Goal: Information Seeking & Learning: Compare options

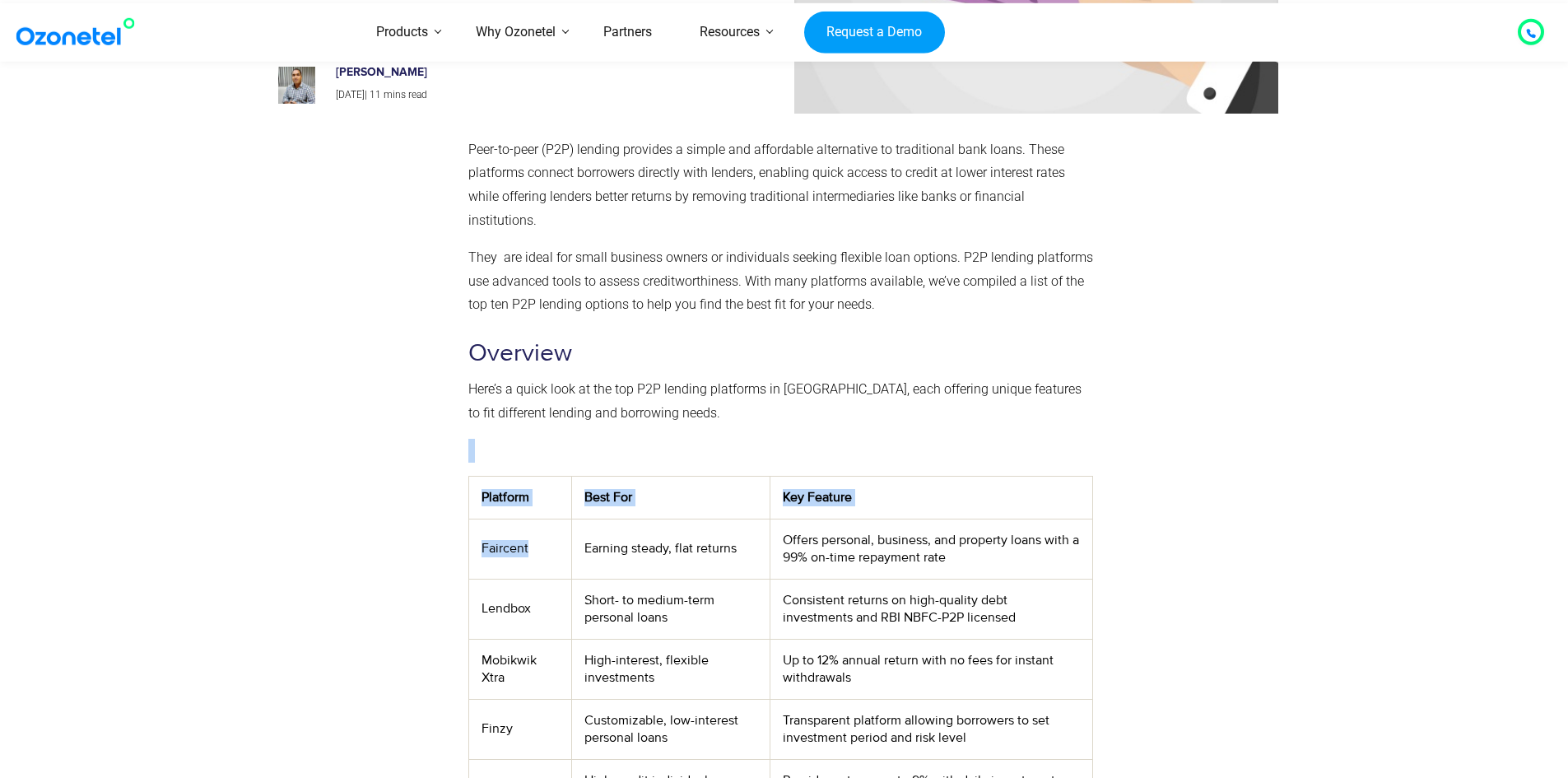
click at [461, 546] on div "Peer-to-peer (P2P) lending provides a simple and affordable alternative to trad…" at bounding box center [781, 629] width 641 height 998
click at [566, 580] on td "Lendbox" at bounding box center [520, 609] width 103 height 60
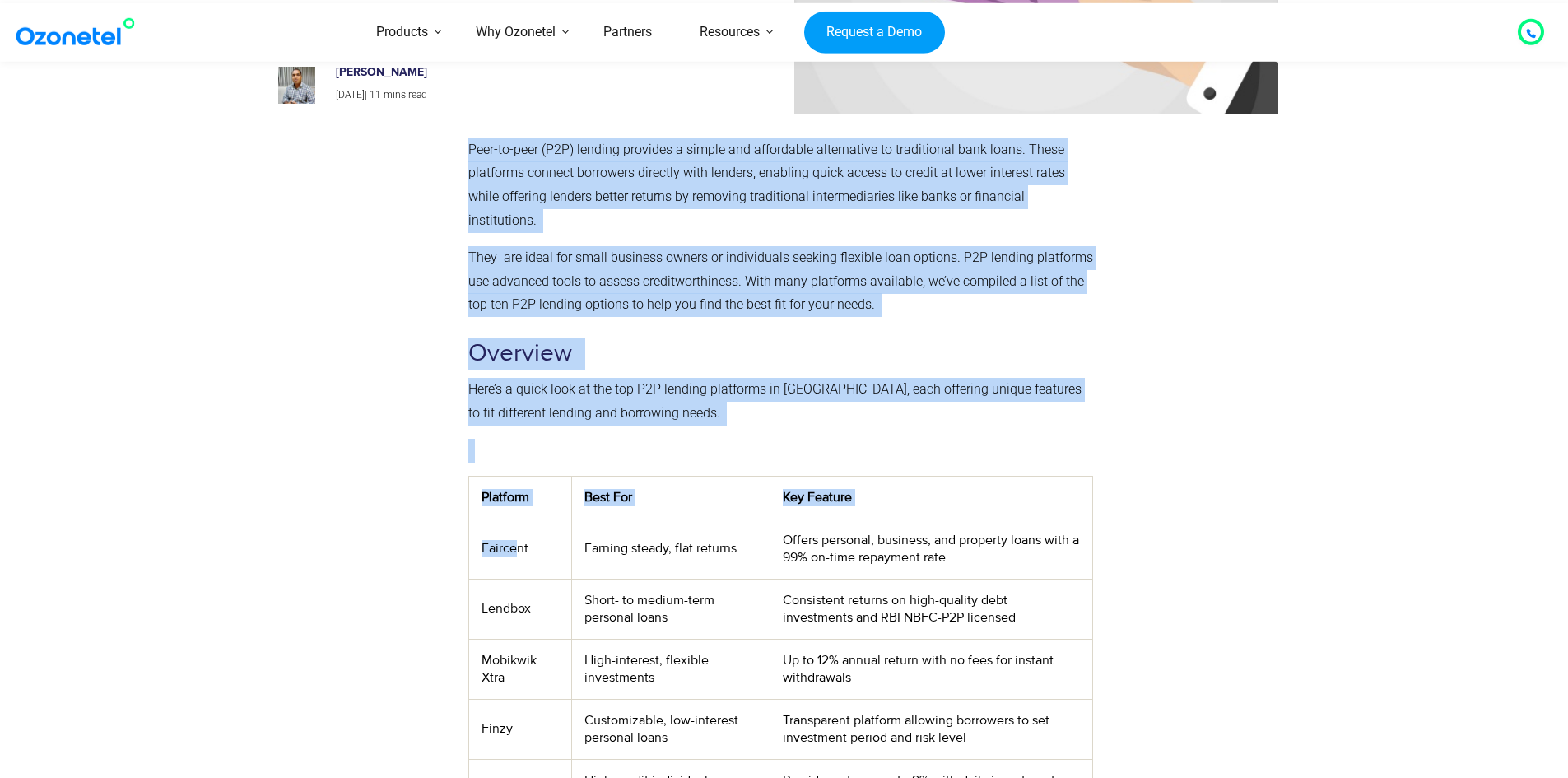
drag, startPoint x: 515, startPoint y: 546, endPoint x: 443, endPoint y: 540, distance: 72.2
click at [443, 540] on div "Peer-to-peer (P2P) lending provides a simple and affordable alternative to trad…" at bounding box center [784, 629] width 1013 height 998
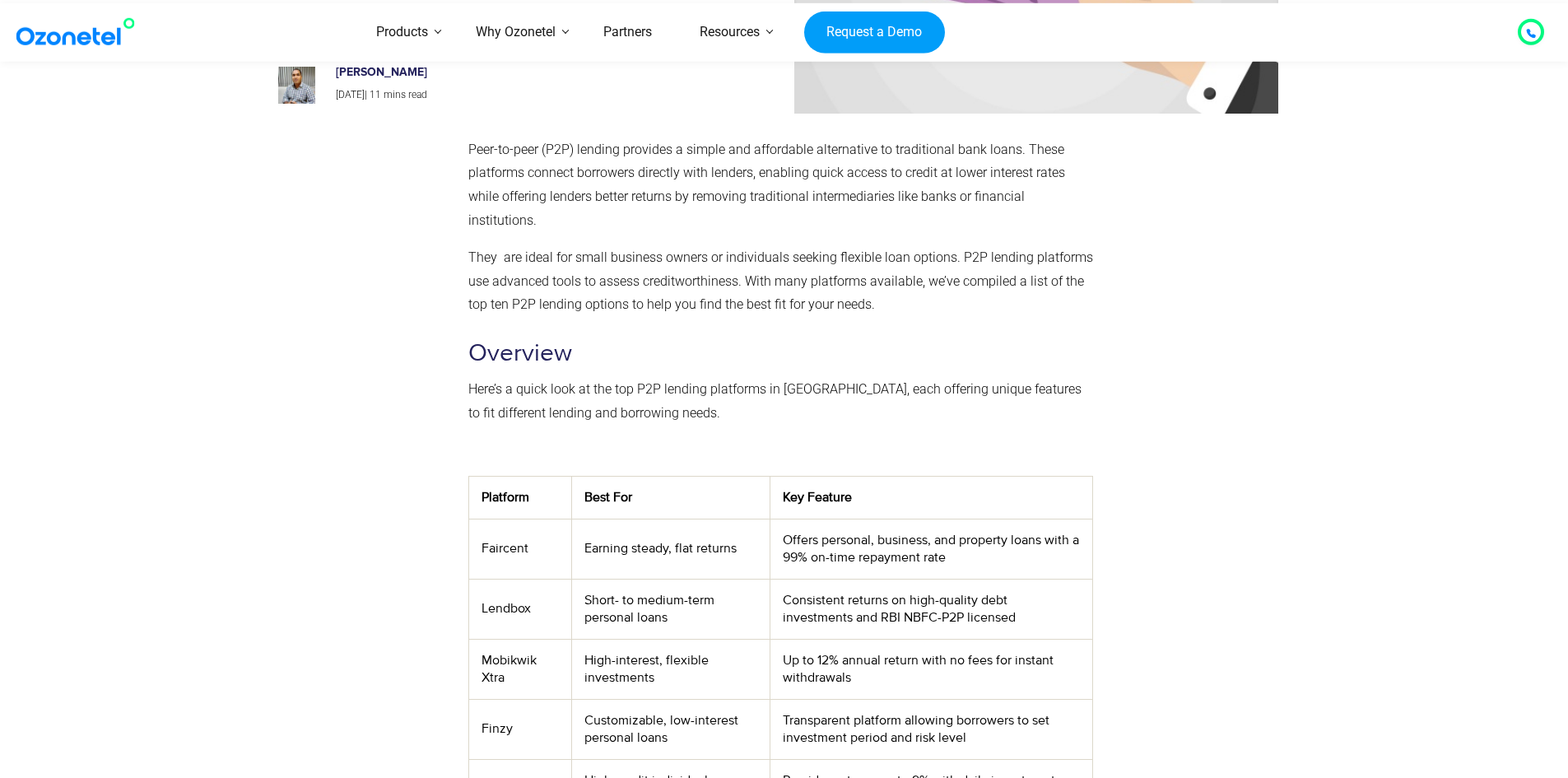
click at [524, 555] on td "Faircent" at bounding box center [520, 549] width 103 height 60
drag, startPoint x: 535, startPoint y: 553, endPoint x: 468, endPoint y: 552, distance: 67.0
click at [469, 552] on td "Faircent" at bounding box center [520, 549] width 103 height 60
copy td "Faircent"
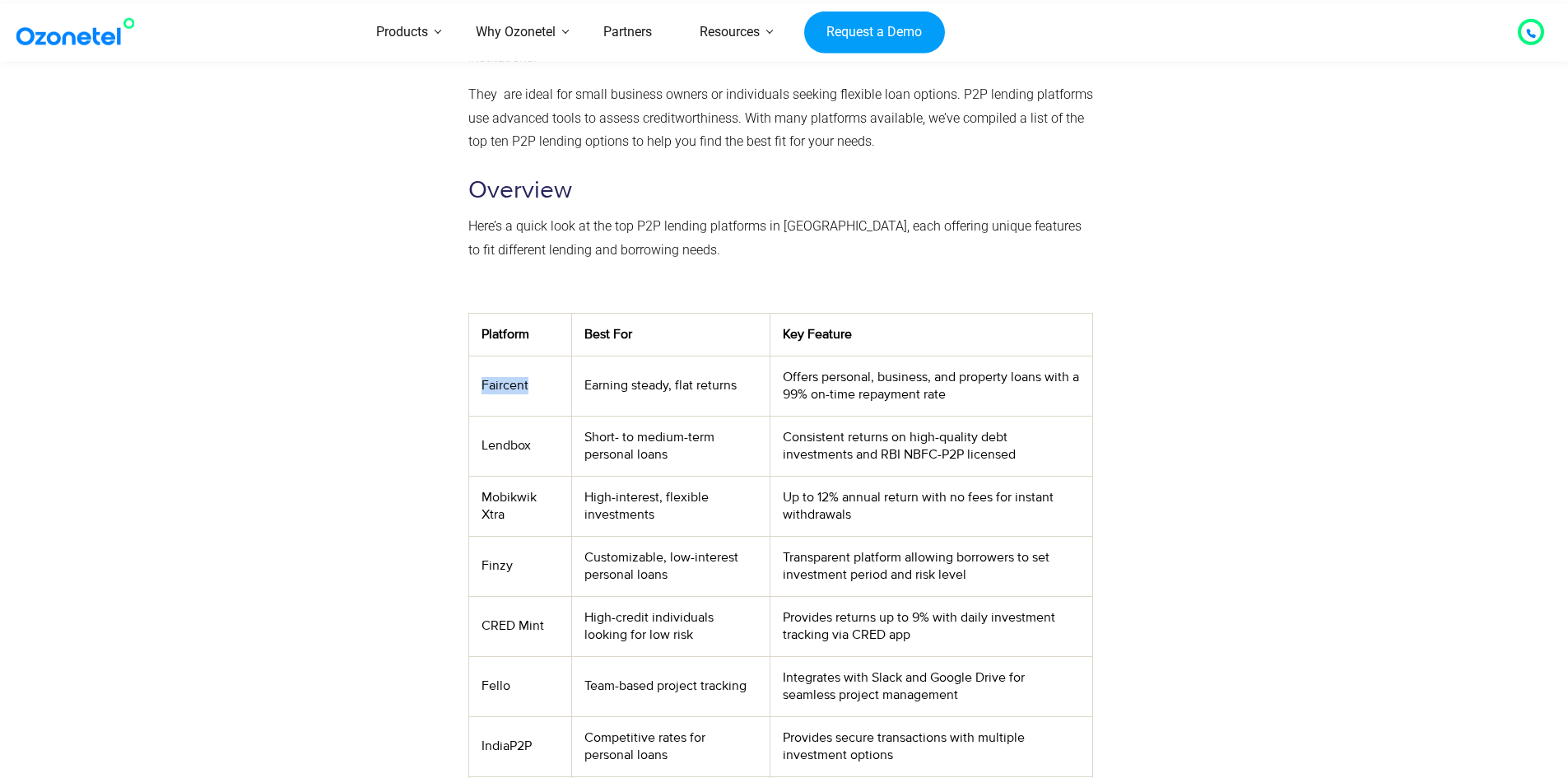
scroll to position [411, 0]
click at [515, 536] on td "Finzy" at bounding box center [520, 564] width 103 height 60
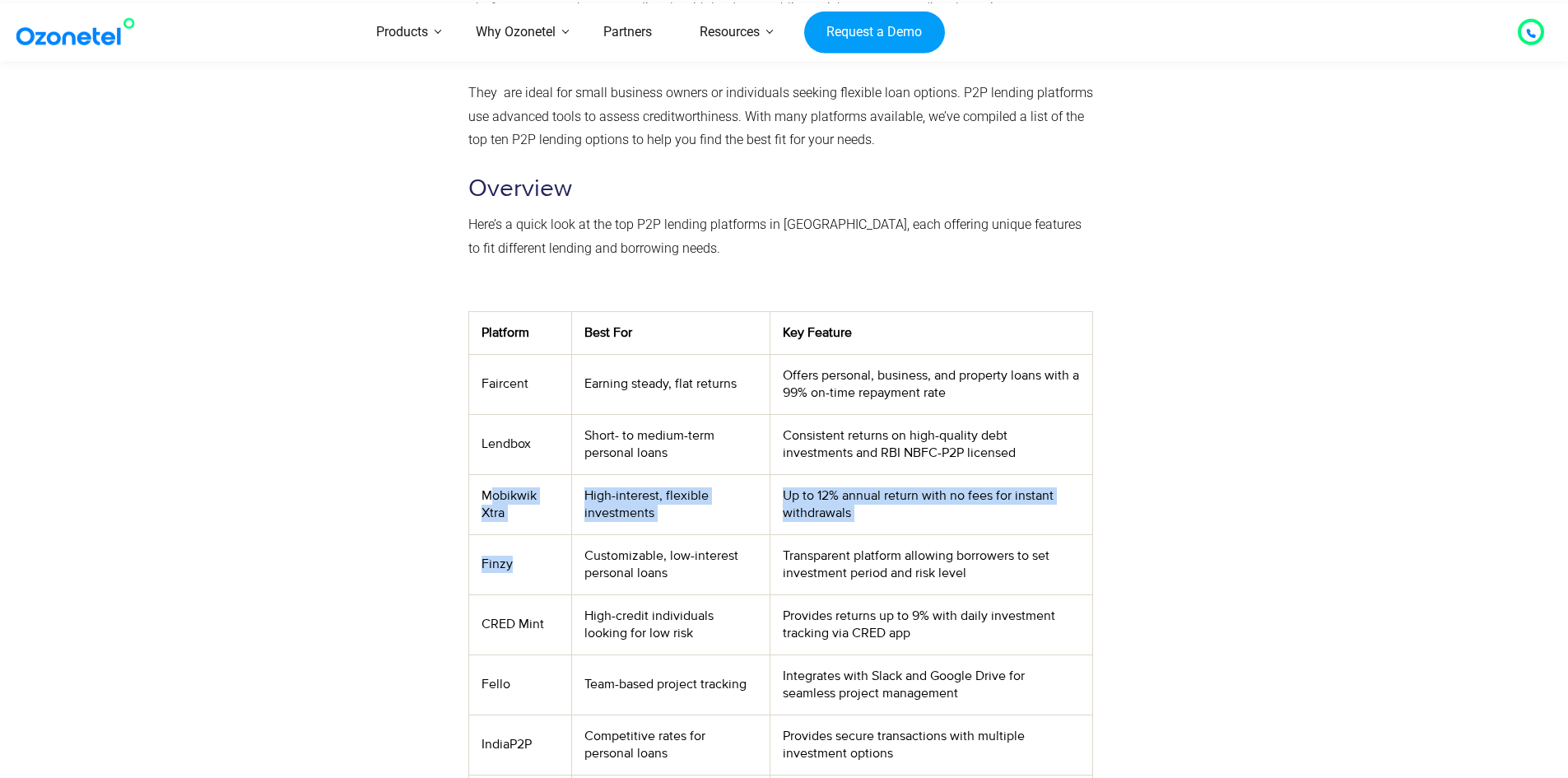
drag, startPoint x: 490, startPoint y: 488, endPoint x: 541, endPoint y: 533, distance: 68.0
click at [552, 546] on tbody "Platform Best For Key Feature Faircent Earning steady, flat returns Offers pers…" at bounding box center [780, 633] width 624 height 644
click at [541, 532] on td "Mobikwik Xtra" at bounding box center [520, 504] width 103 height 60
drag, startPoint x: 481, startPoint y: 493, endPoint x: 524, endPoint y: 519, distance: 50.2
click at [524, 519] on td "Mobikwik Xtra" at bounding box center [520, 504] width 103 height 60
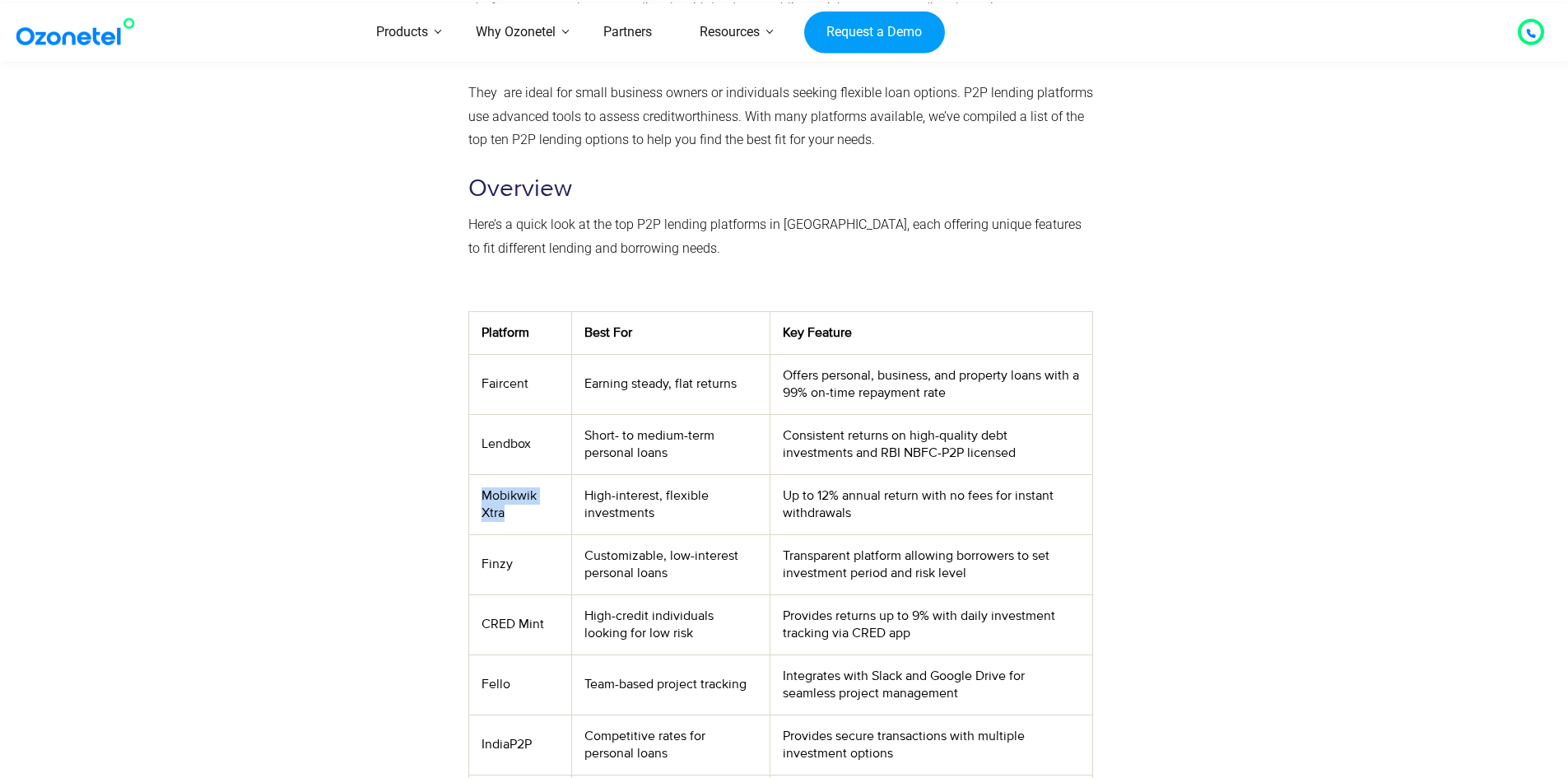
copy td "Mobikwik Xtra"
